Goal: Task Accomplishment & Management: Complete application form

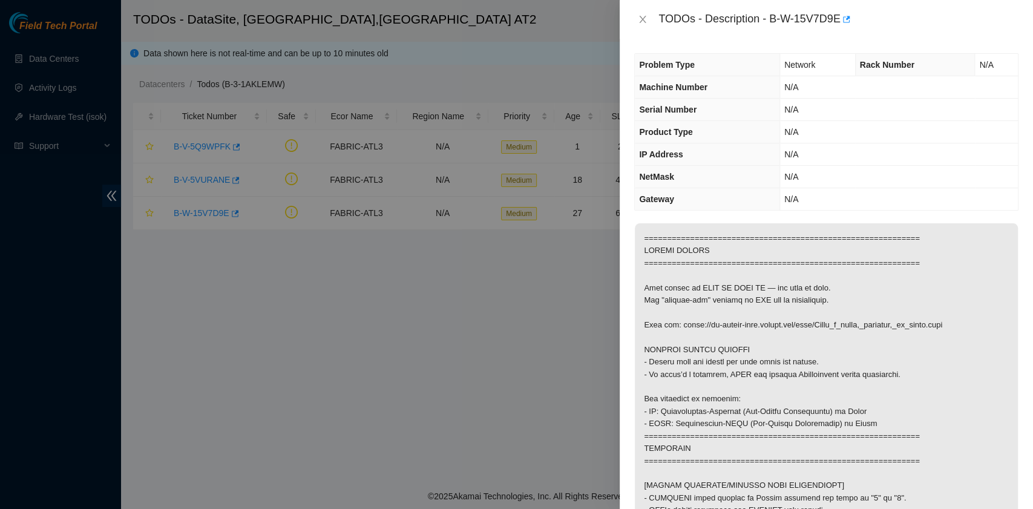
scroll to position [645, 0]
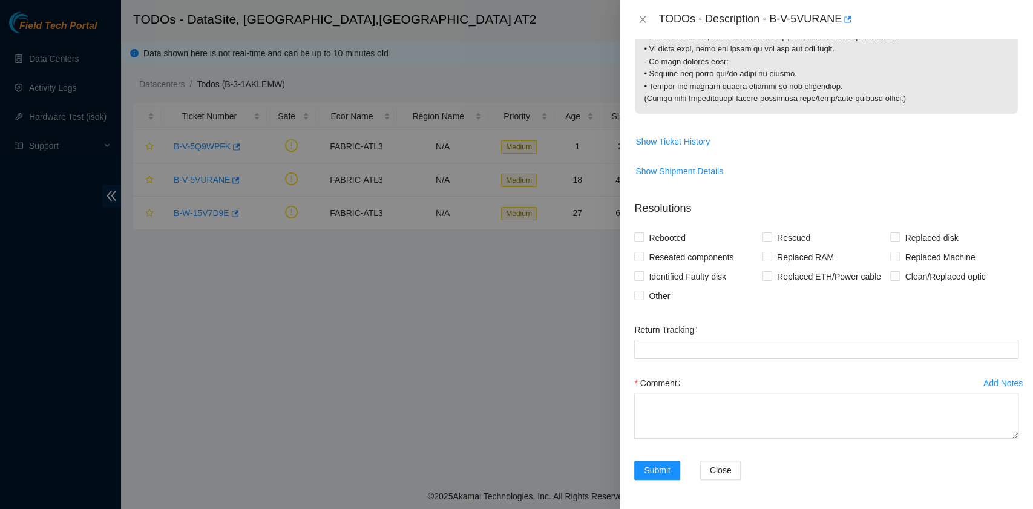
scroll to position [1361, 0]
click at [890, 280] on input "Clean/Replaced optic" at bounding box center [894, 275] width 8 height 8
checkbox input "true"
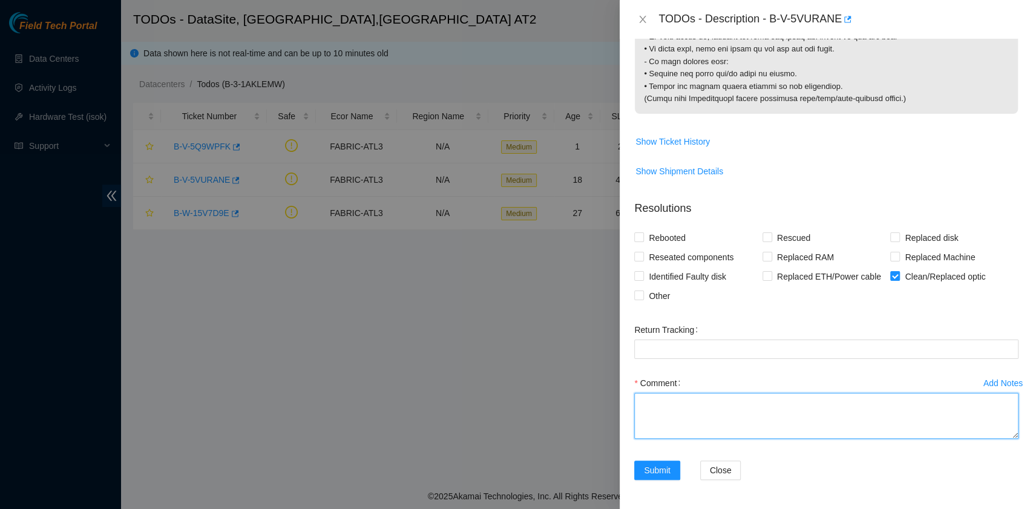
click at [769, 416] on textarea "Comment" at bounding box center [826, 416] width 384 height 46
click at [781, 398] on textarea "Comment" at bounding box center [826, 416] width 384 height 46
paste textarea "B-V-5VURANE * = Destiny Scoped and cleaned the optic and fibers for rack : D-19…"
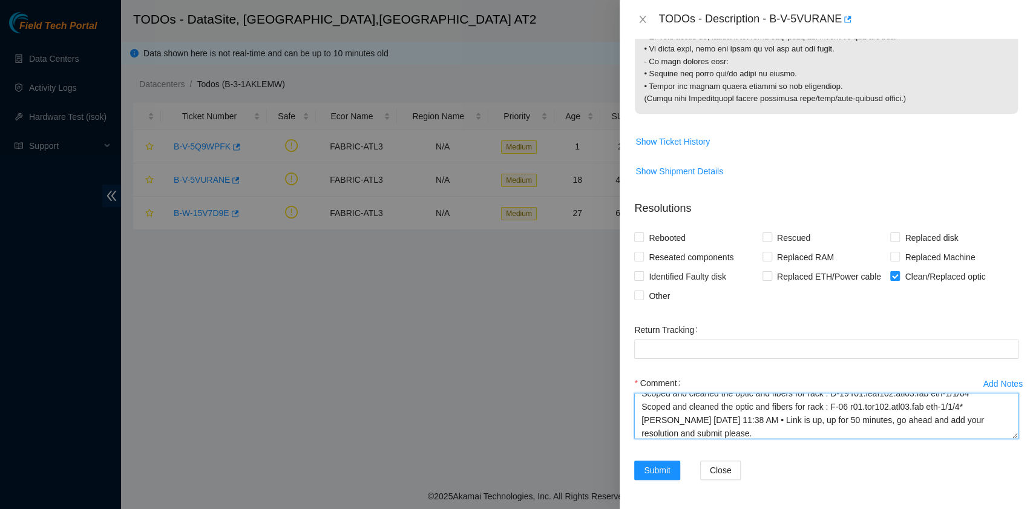
scroll to position [0, 0]
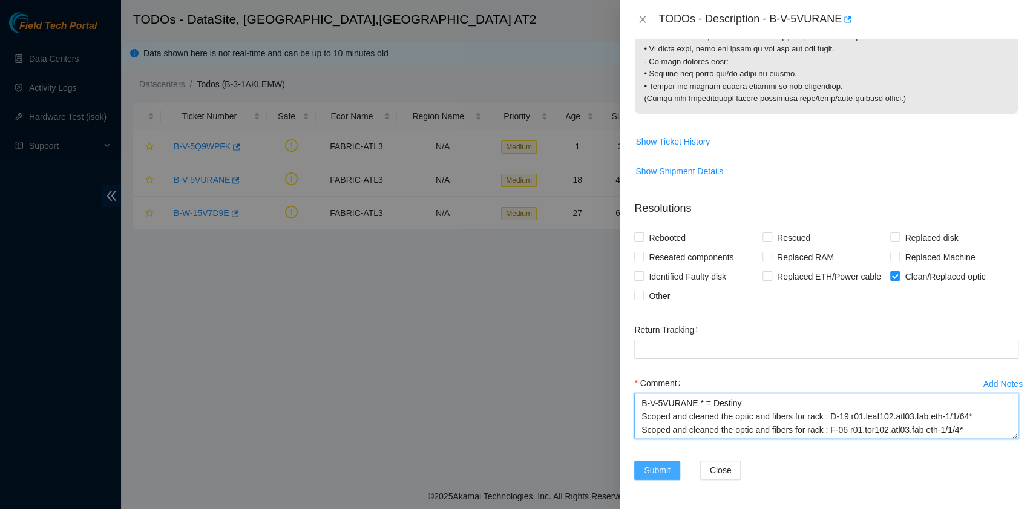
type textarea "B-V-5VURANE * = Destiny Scoped and cleaned the optic and fibers for rack : D-19…"
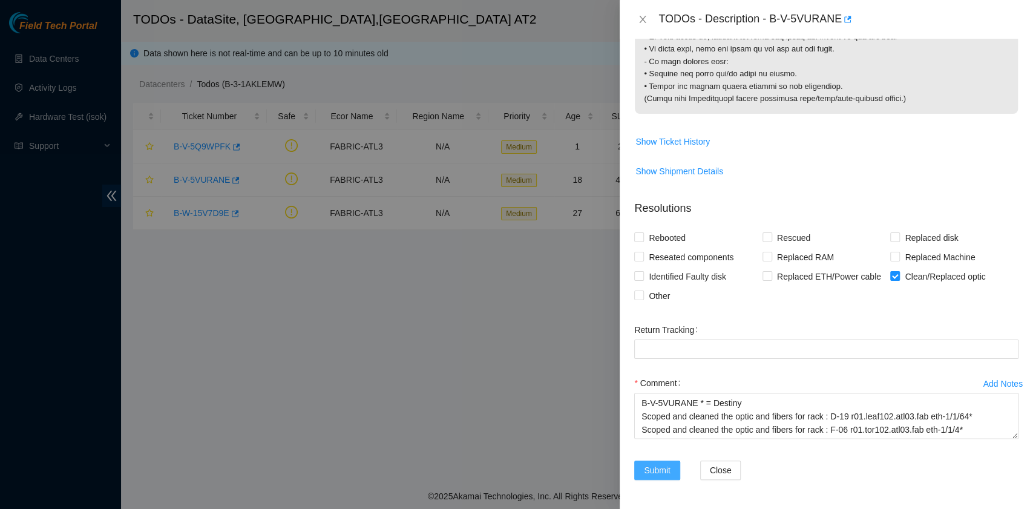
click at [659, 468] on span "Submit" at bounding box center [657, 470] width 27 height 13
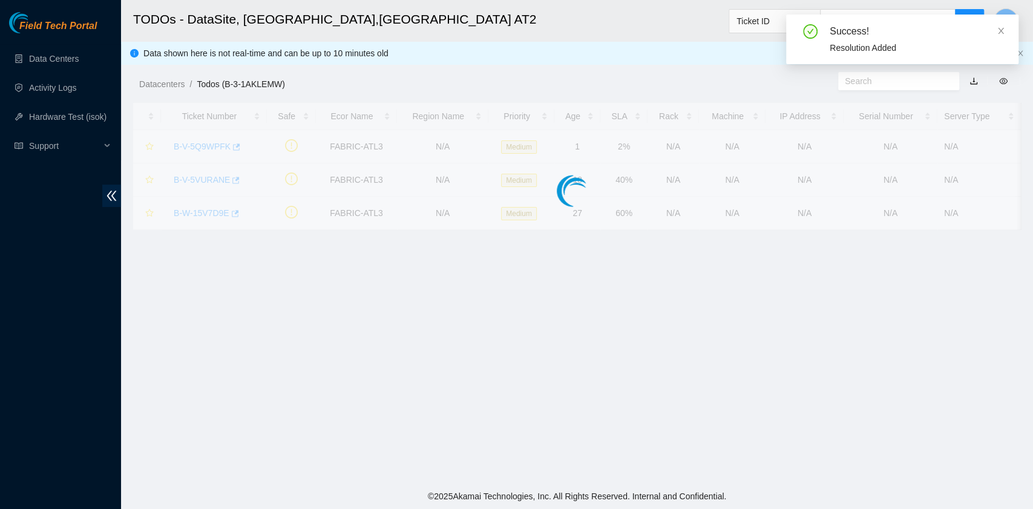
scroll to position [179, 0]
